Goal: Book appointment/travel/reservation

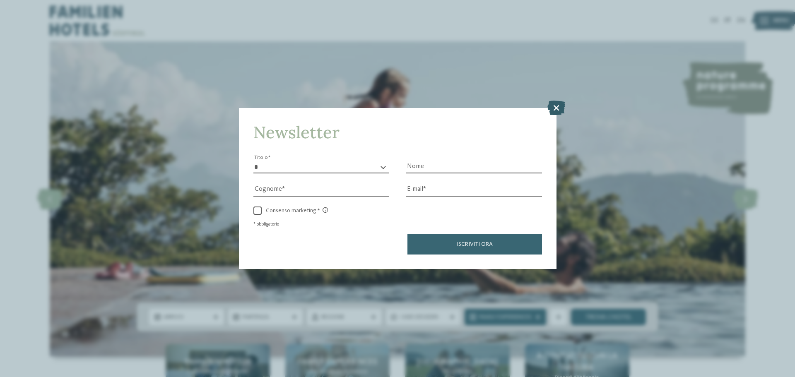
click at [553, 113] on icon at bounding box center [557, 108] width 18 height 14
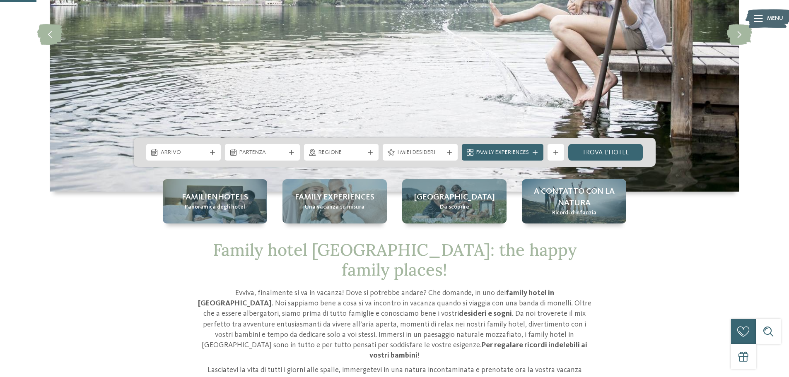
scroll to position [166, 0]
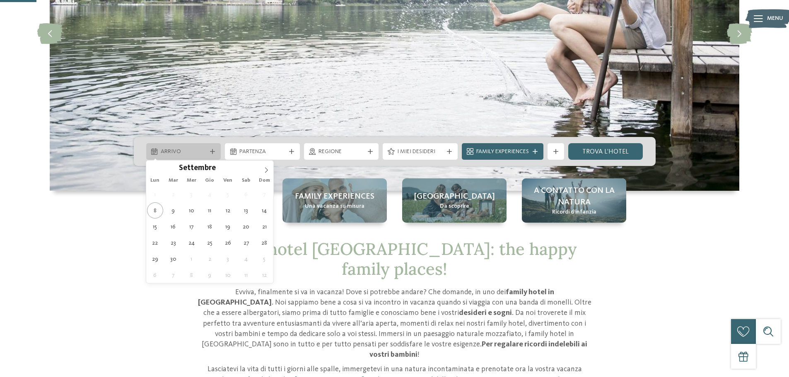
click at [181, 154] on span "Arrivo" at bounding box center [184, 152] width 46 height 8
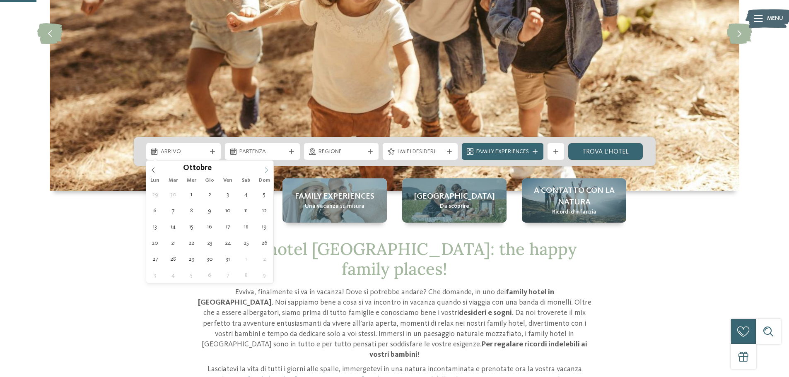
click at [267, 168] on icon at bounding box center [266, 170] width 6 height 6
type div "[DATE]"
type input "****"
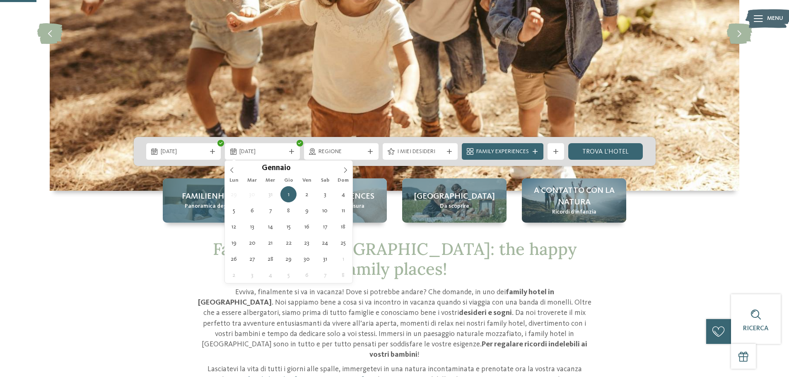
drag, startPoint x: 195, startPoint y: 256, endPoint x: 212, endPoint y: 202, distance: 56.3
type div "[DATE]"
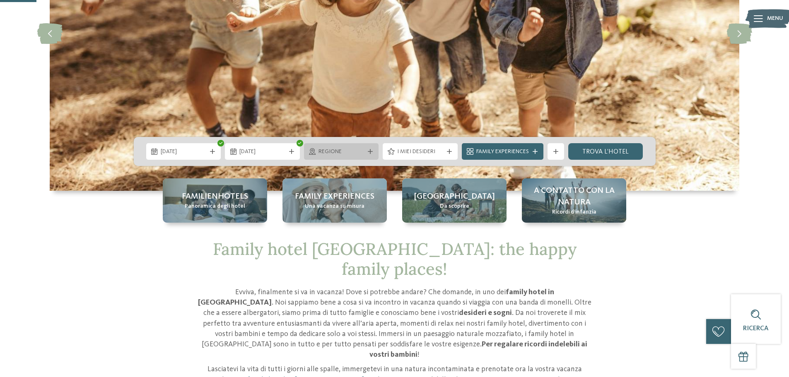
click at [372, 151] on icon at bounding box center [370, 151] width 5 height 5
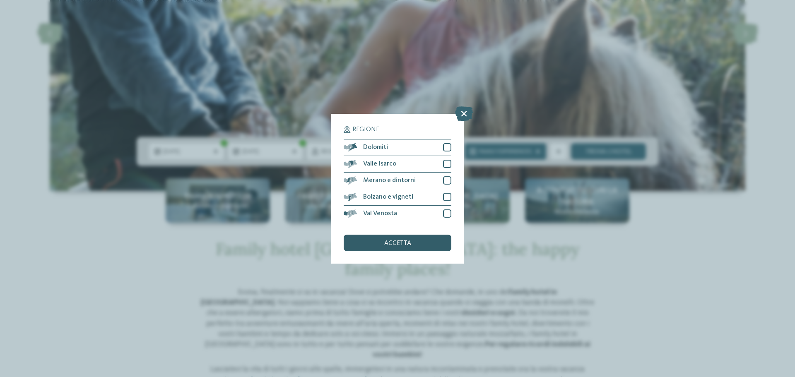
drag, startPoint x: 432, startPoint y: 241, endPoint x: 435, endPoint y: 230, distance: 11.1
click at [433, 241] on div "accetta" at bounding box center [398, 243] width 108 height 17
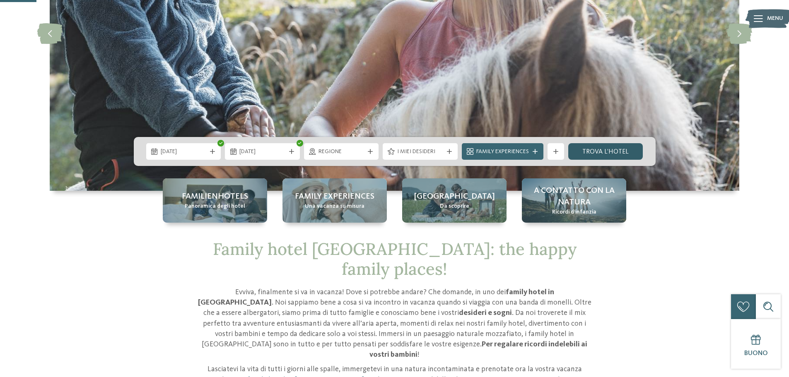
click at [594, 151] on link "trova l’hotel" at bounding box center [605, 151] width 75 height 17
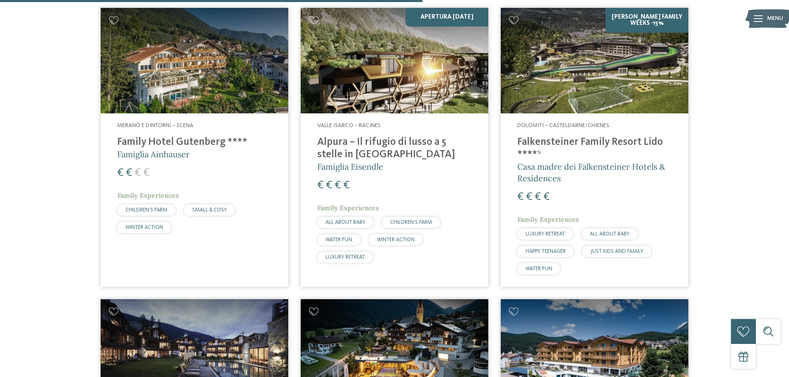
scroll to position [1100, 0]
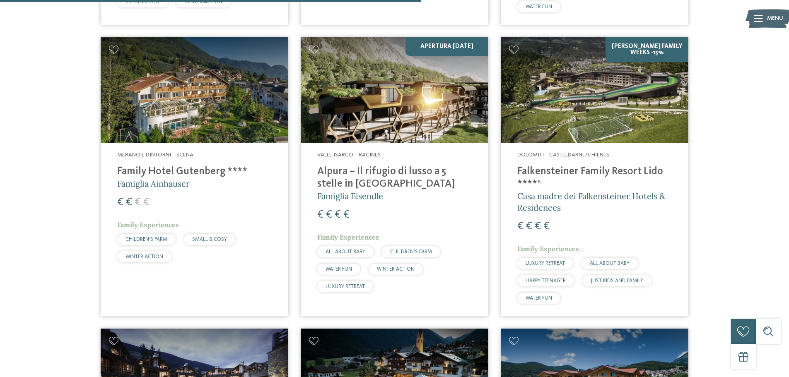
click at [186, 166] on h4 "Family Hotel Gutenberg ****" at bounding box center [194, 172] width 155 height 12
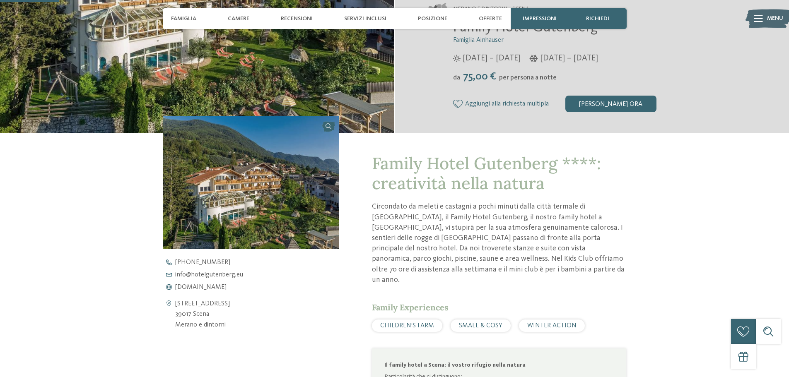
scroll to position [166, 0]
